Goal: Transaction & Acquisition: Purchase product/service

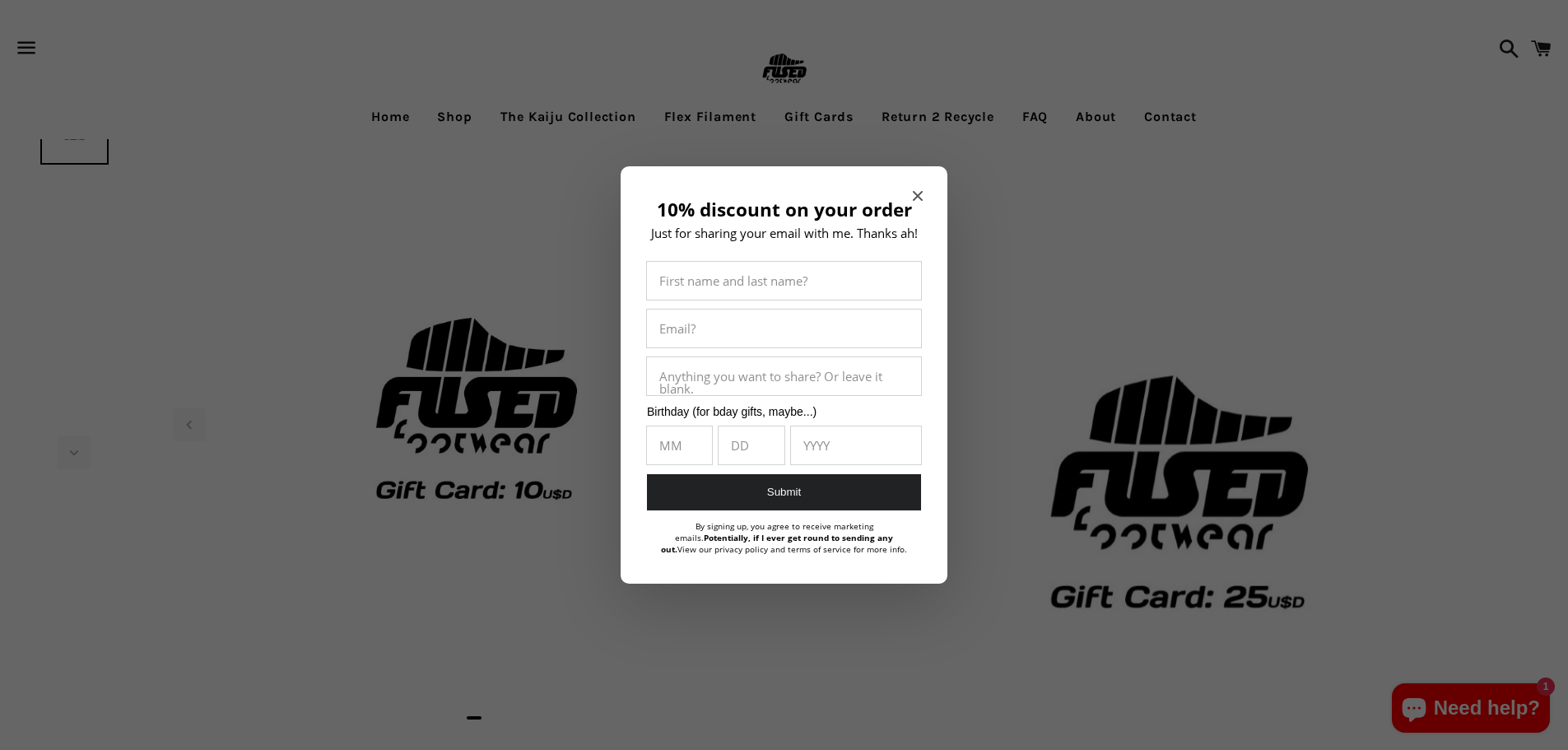
click at [918, 193] on icon "Close modal" at bounding box center [918, 196] width 10 height 10
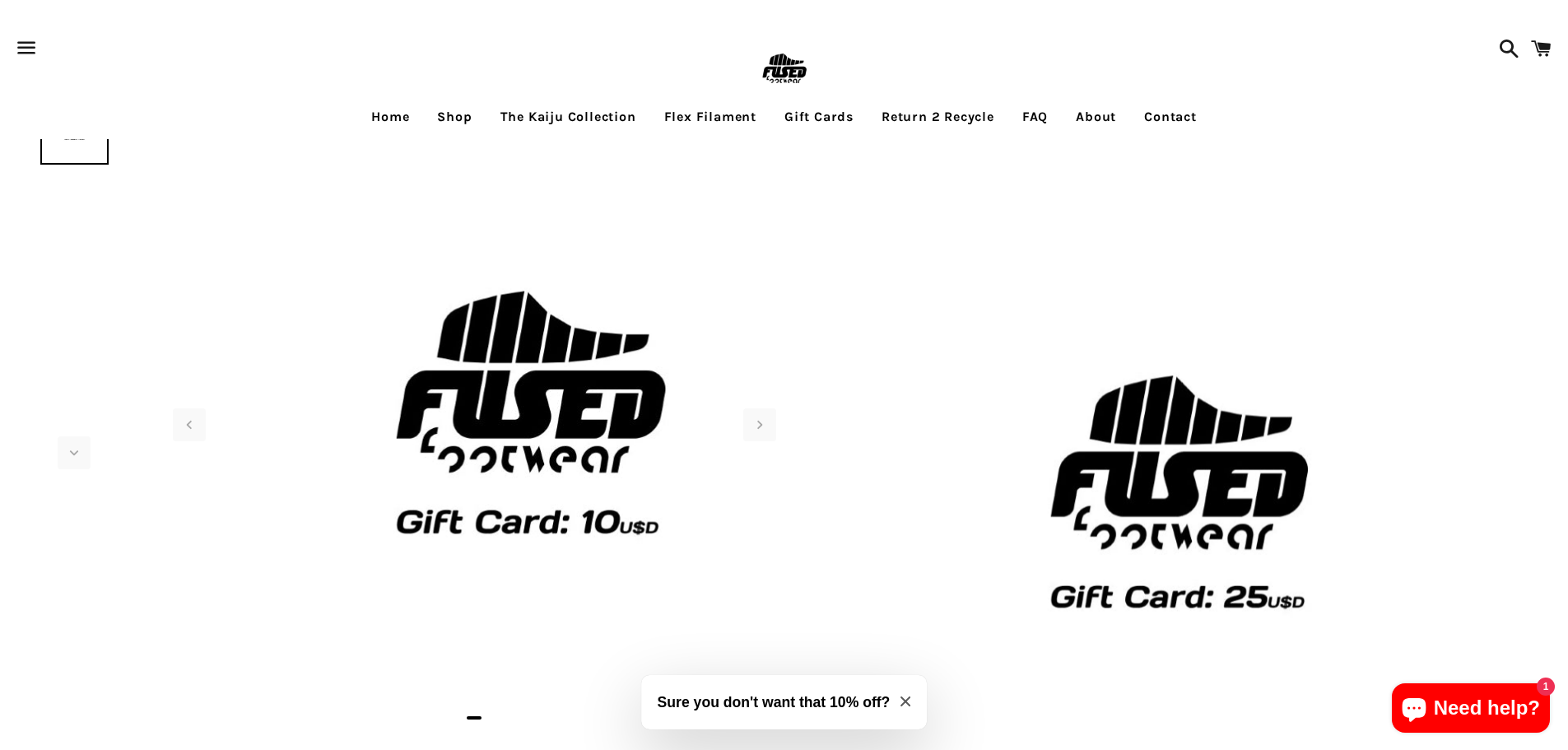
click at [644, 369] on img at bounding box center [527, 408] width 823 height 823
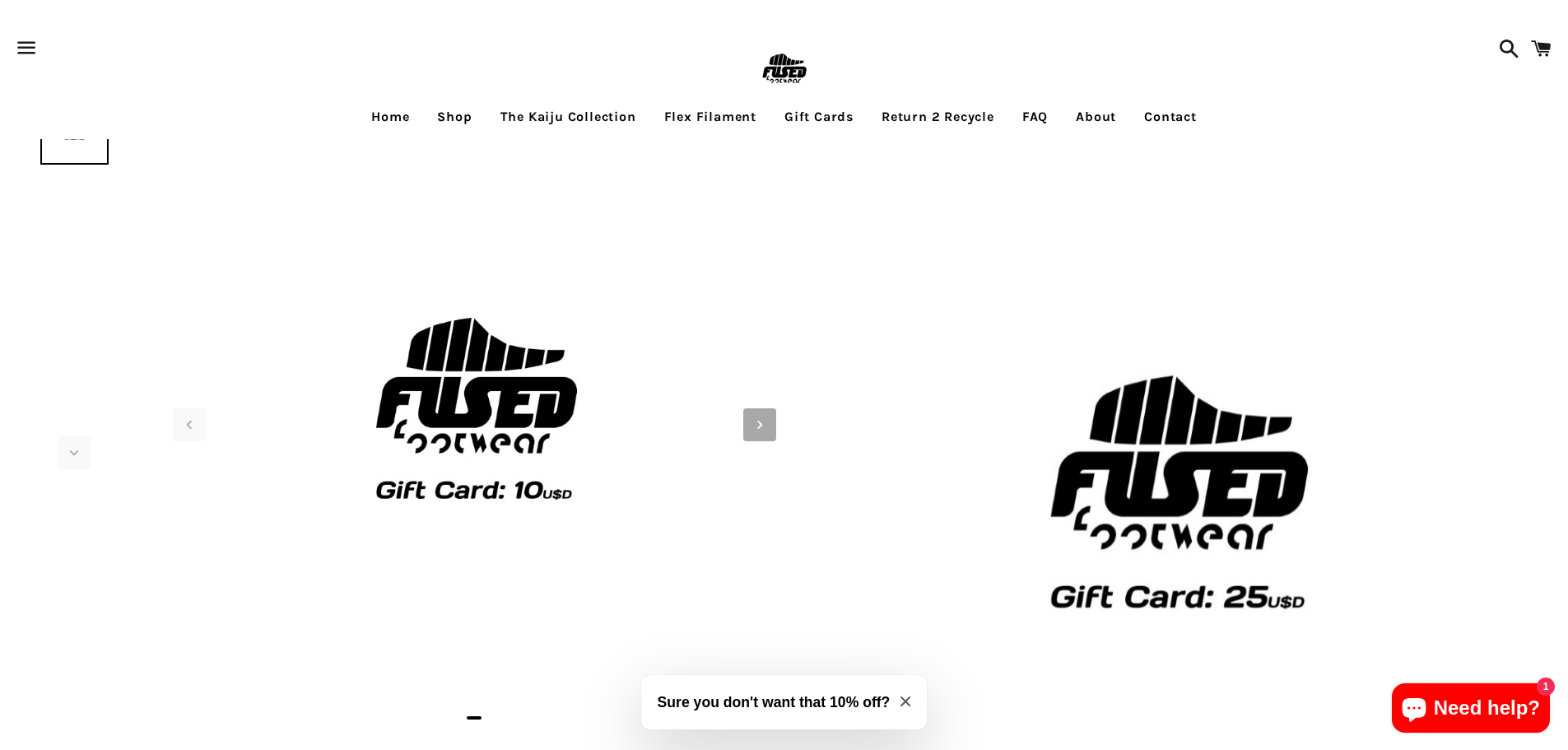
click at [745, 421] on span "Next slide" at bounding box center [759, 424] width 33 height 33
click at [751, 421] on icon "Next slide" at bounding box center [760, 425] width 18 height 18
click at [754, 419] on icon "Next slide" at bounding box center [760, 425] width 18 height 18
click at [754, 419] on icon "Next slide" at bounding box center [760, 425] width 18 height 18
click at [828, 118] on link "Gift Cards" at bounding box center [819, 116] width 94 height 41
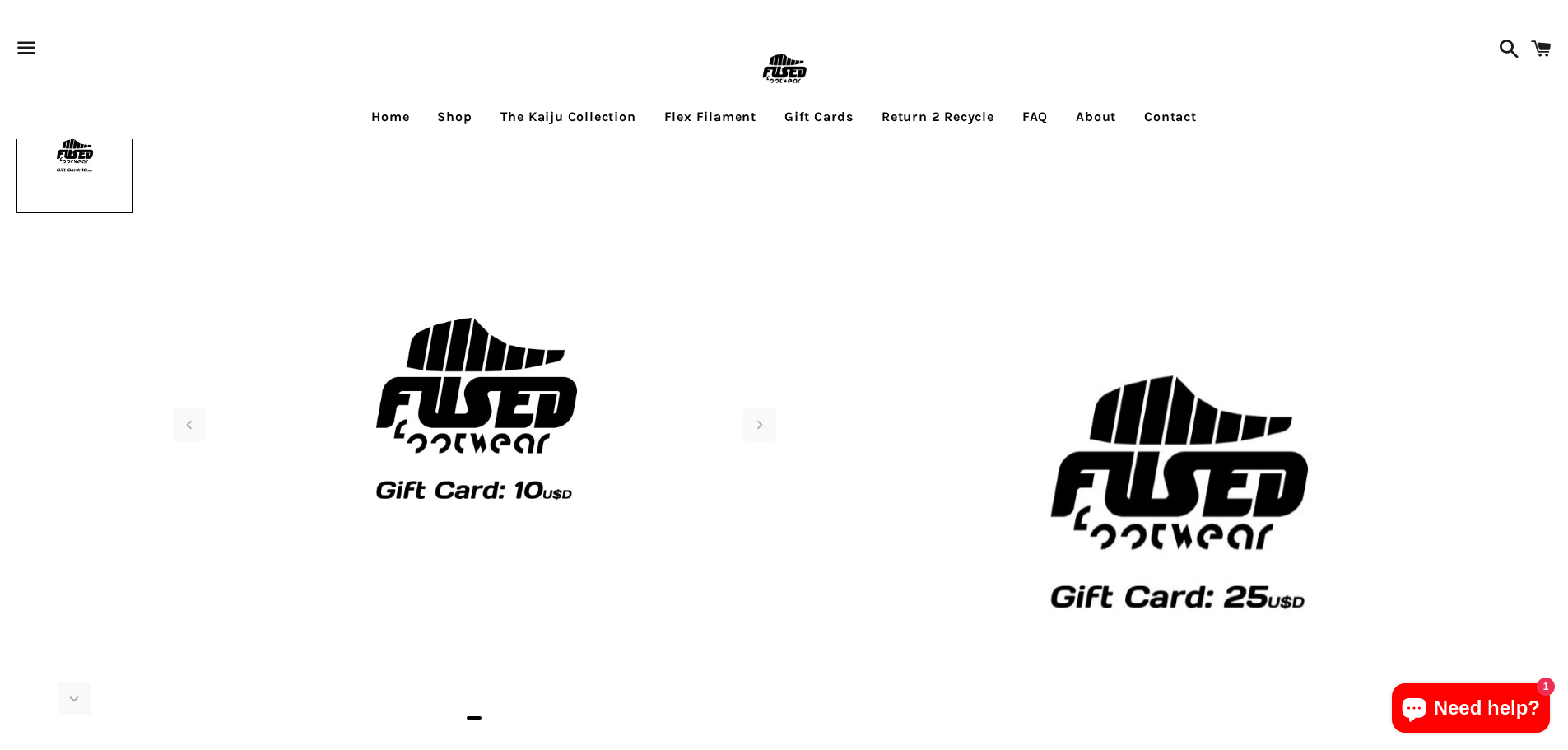
click at [818, 114] on link "Gift Cards" at bounding box center [819, 116] width 94 height 41
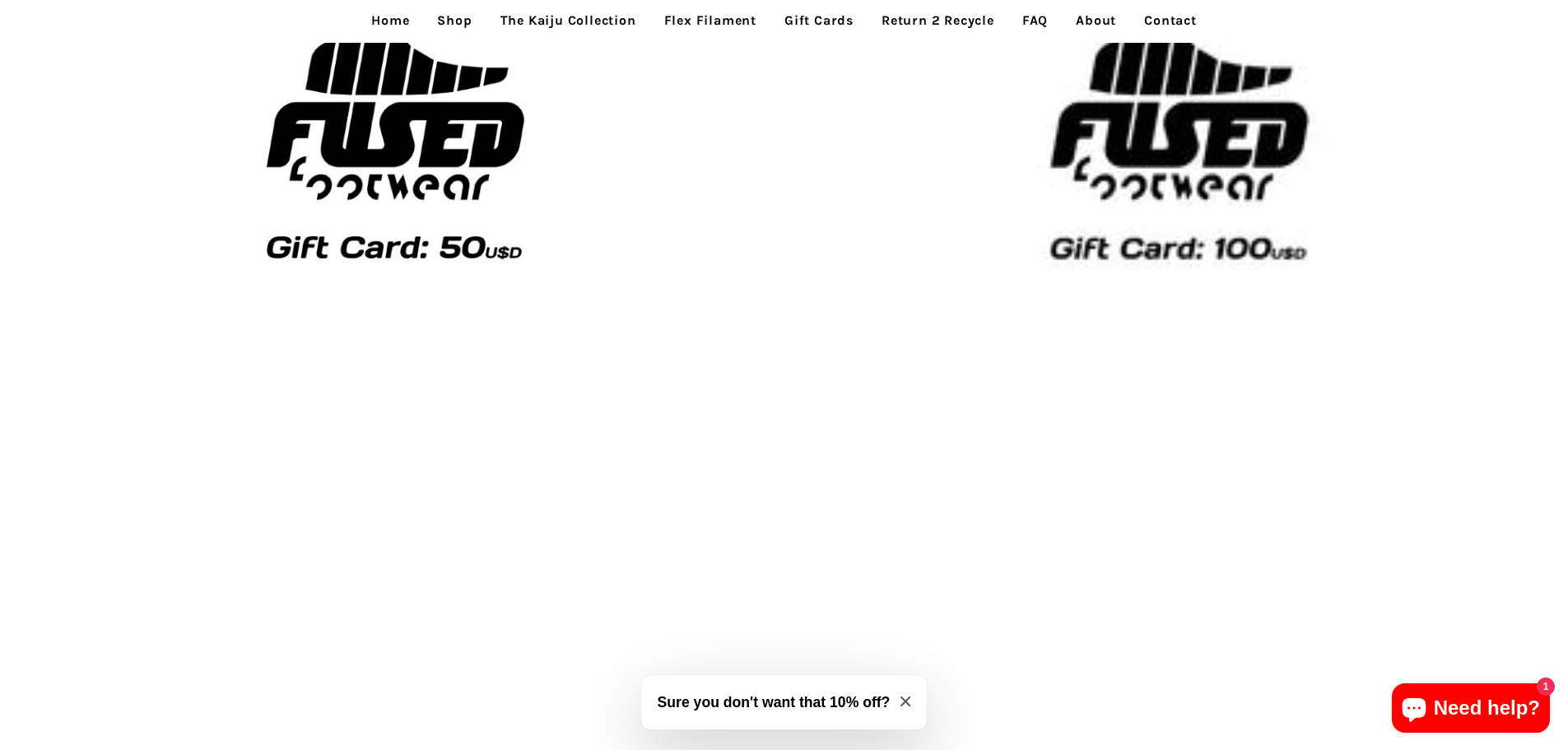
scroll to position [1400, 0]
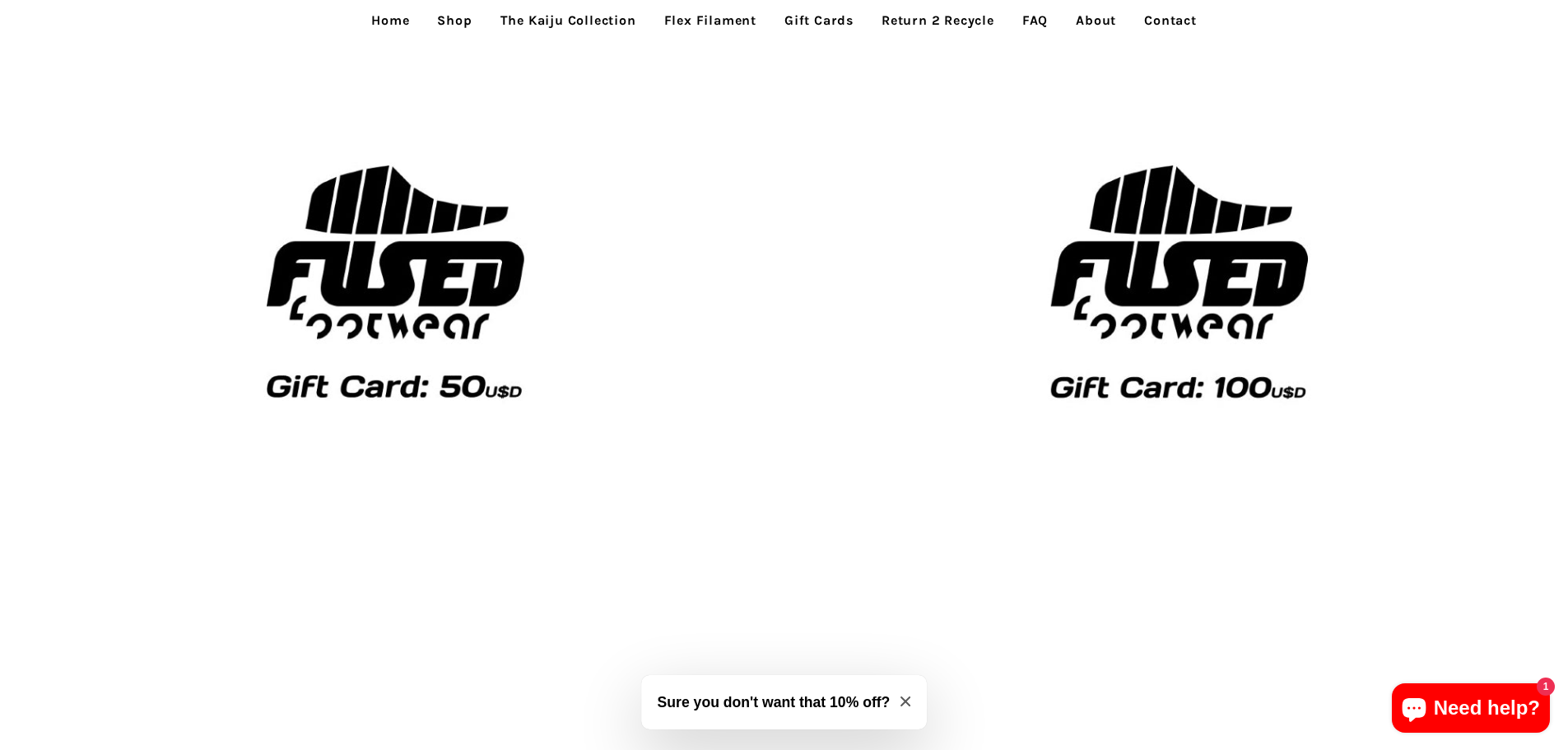
click at [1126, 256] on img at bounding box center [1176, 278] width 784 height 784
click at [1159, 290] on img at bounding box center [1176, 278] width 784 height 784
